Goal: Task Accomplishment & Management: Use online tool/utility

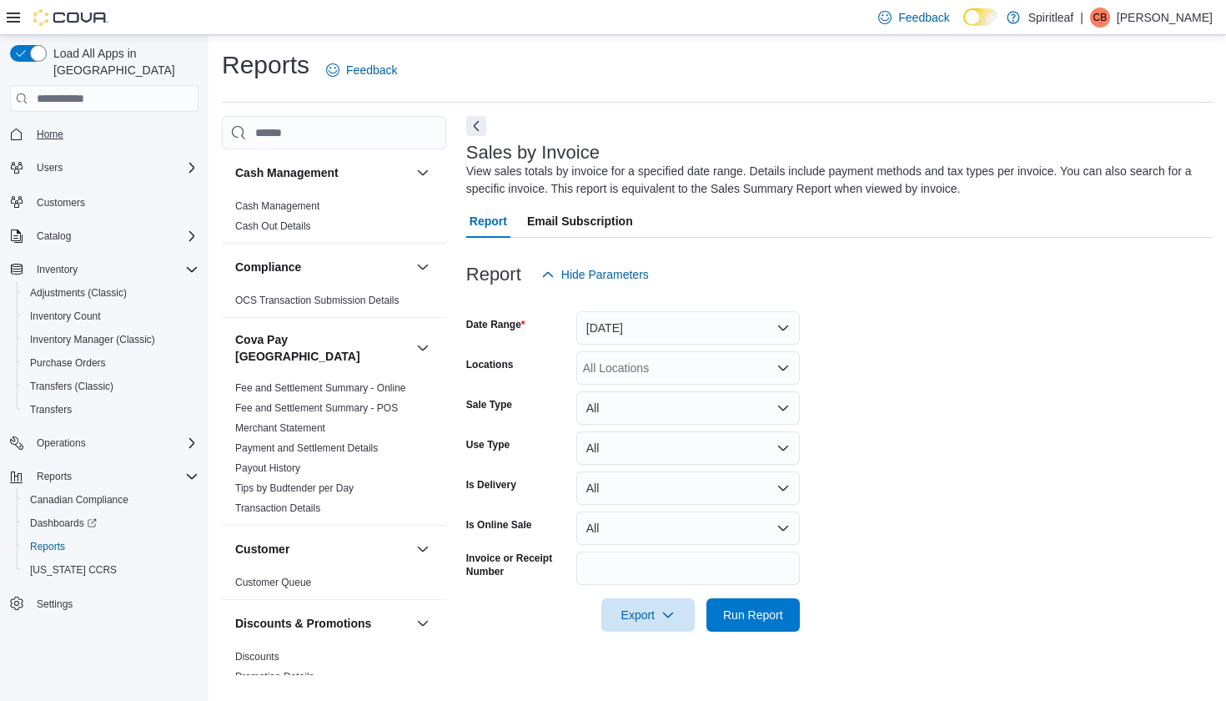
click at [55, 128] on span "Home" at bounding box center [50, 134] width 27 height 13
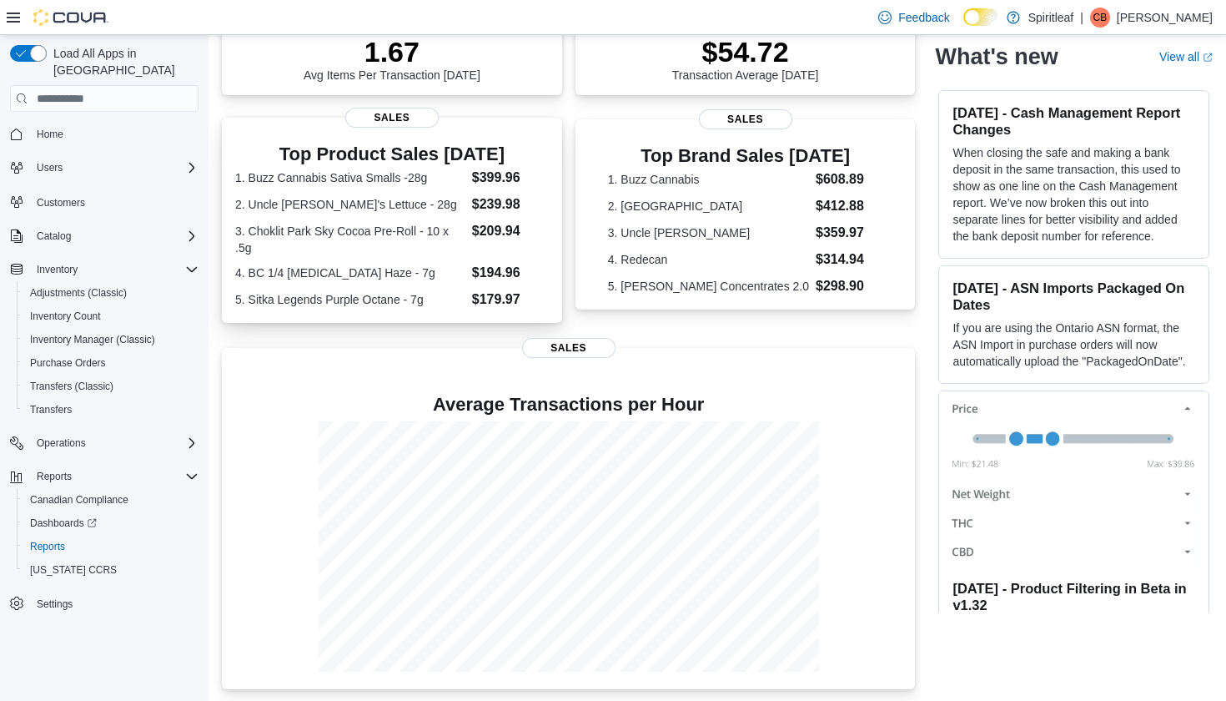
scroll to position [270, 0]
click at [63, 540] on span "Reports" at bounding box center [47, 546] width 35 height 13
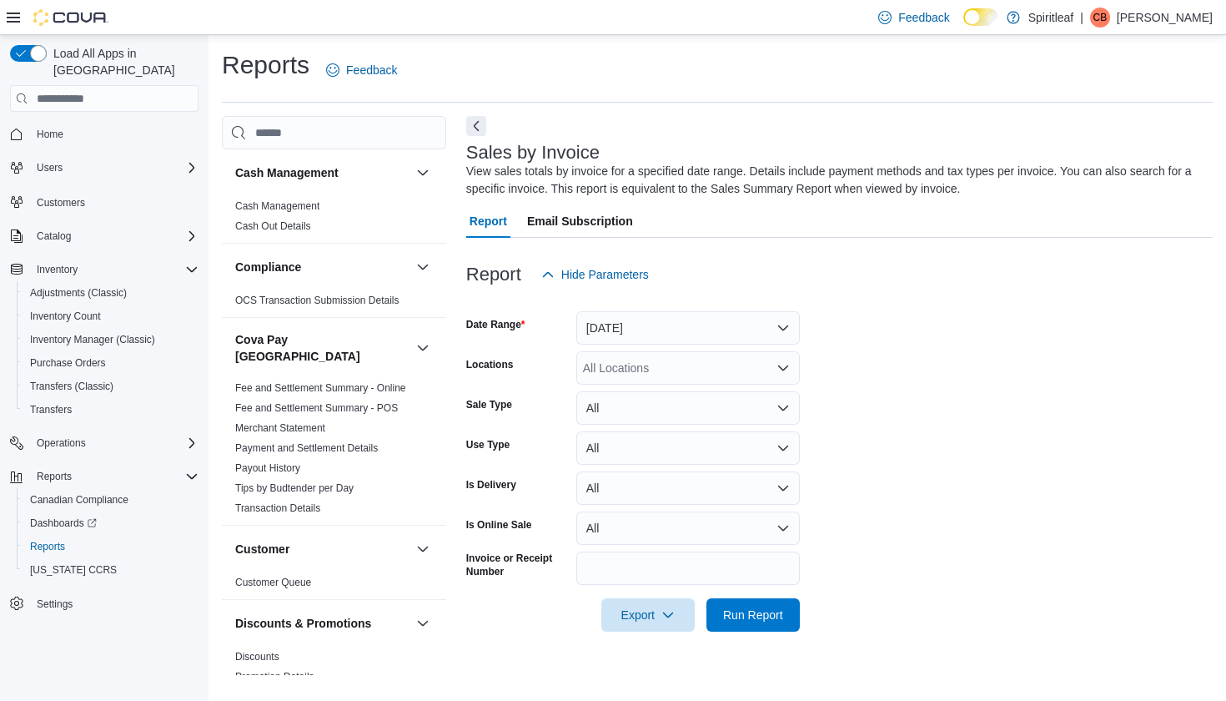
click at [645, 330] on button "[DATE]" at bounding box center [689, 327] width 224 height 33
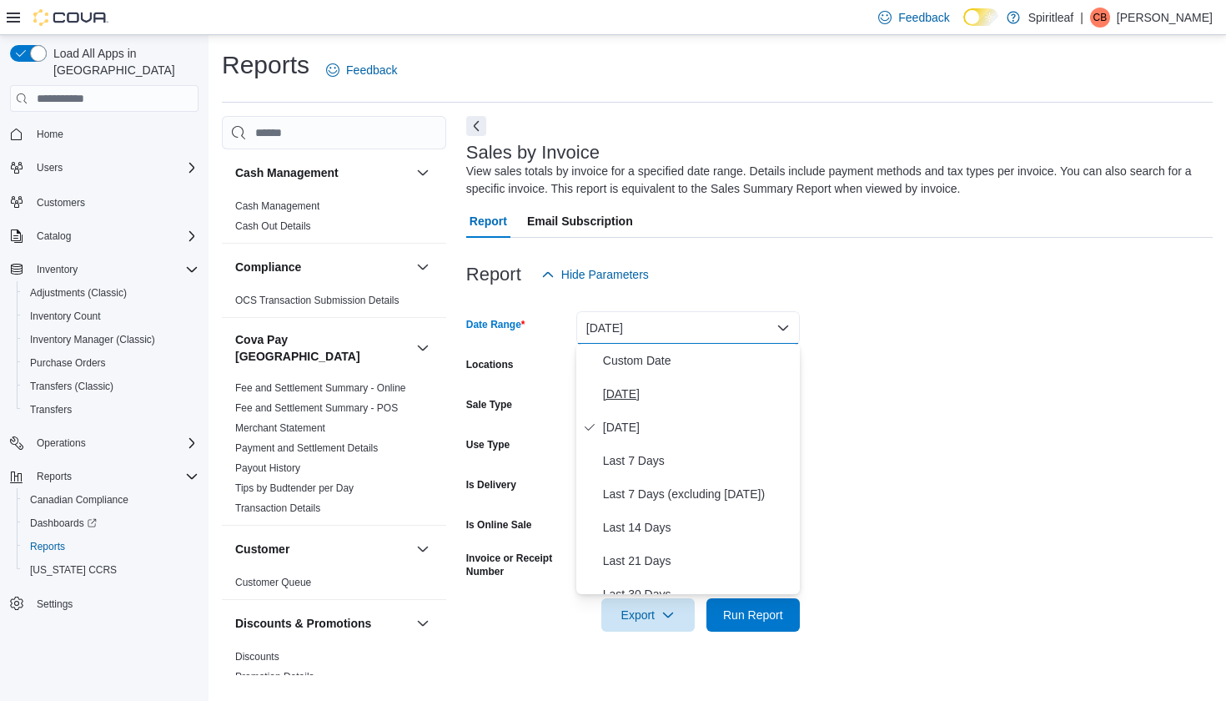
click at [631, 390] on span "[DATE]" at bounding box center [698, 394] width 190 height 20
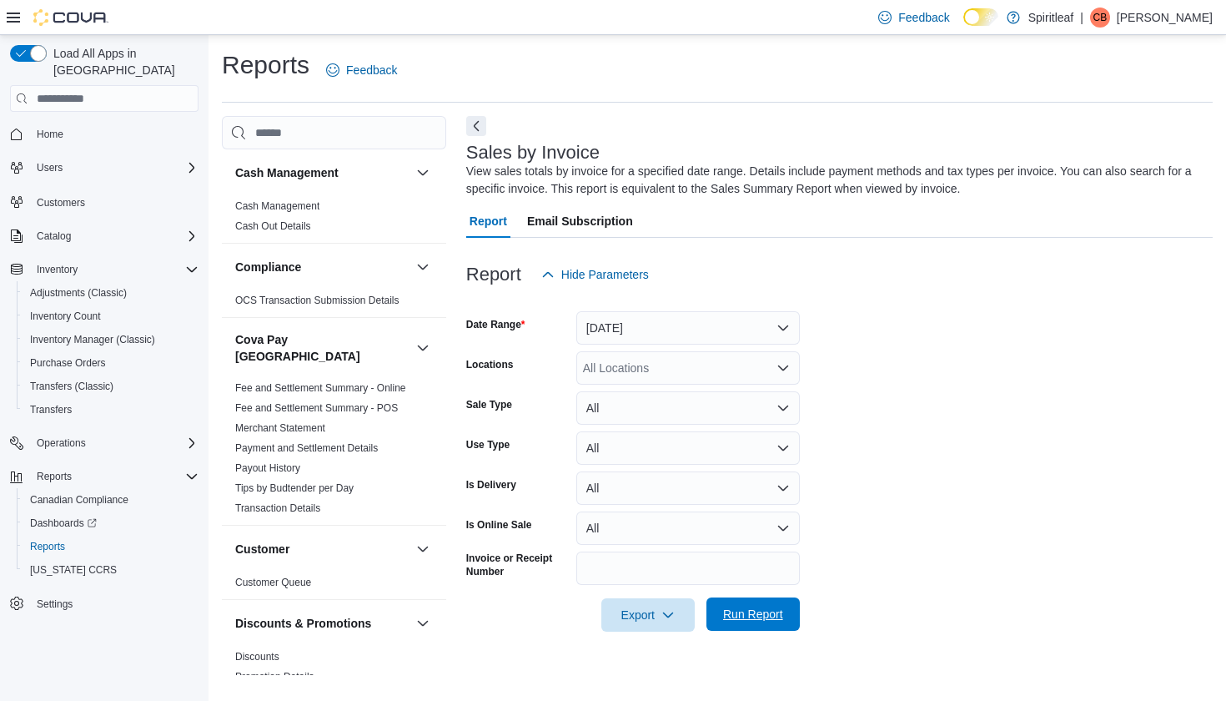
click at [736, 600] on span "Run Report" at bounding box center [753, 613] width 73 height 33
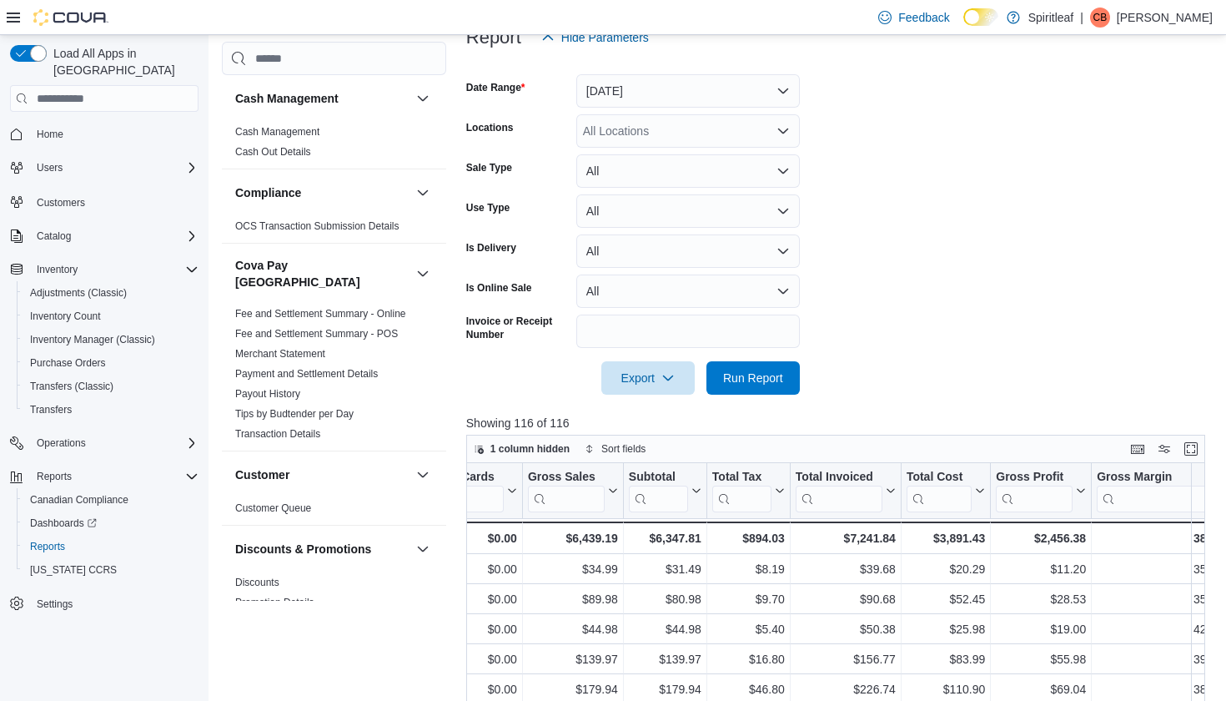
scroll to position [0, 901]
click at [59, 128] on span "Home" at bounding box center [50, 134] width 27 height 13
